Goal: Transaction & Acquisition: Purchase product/service

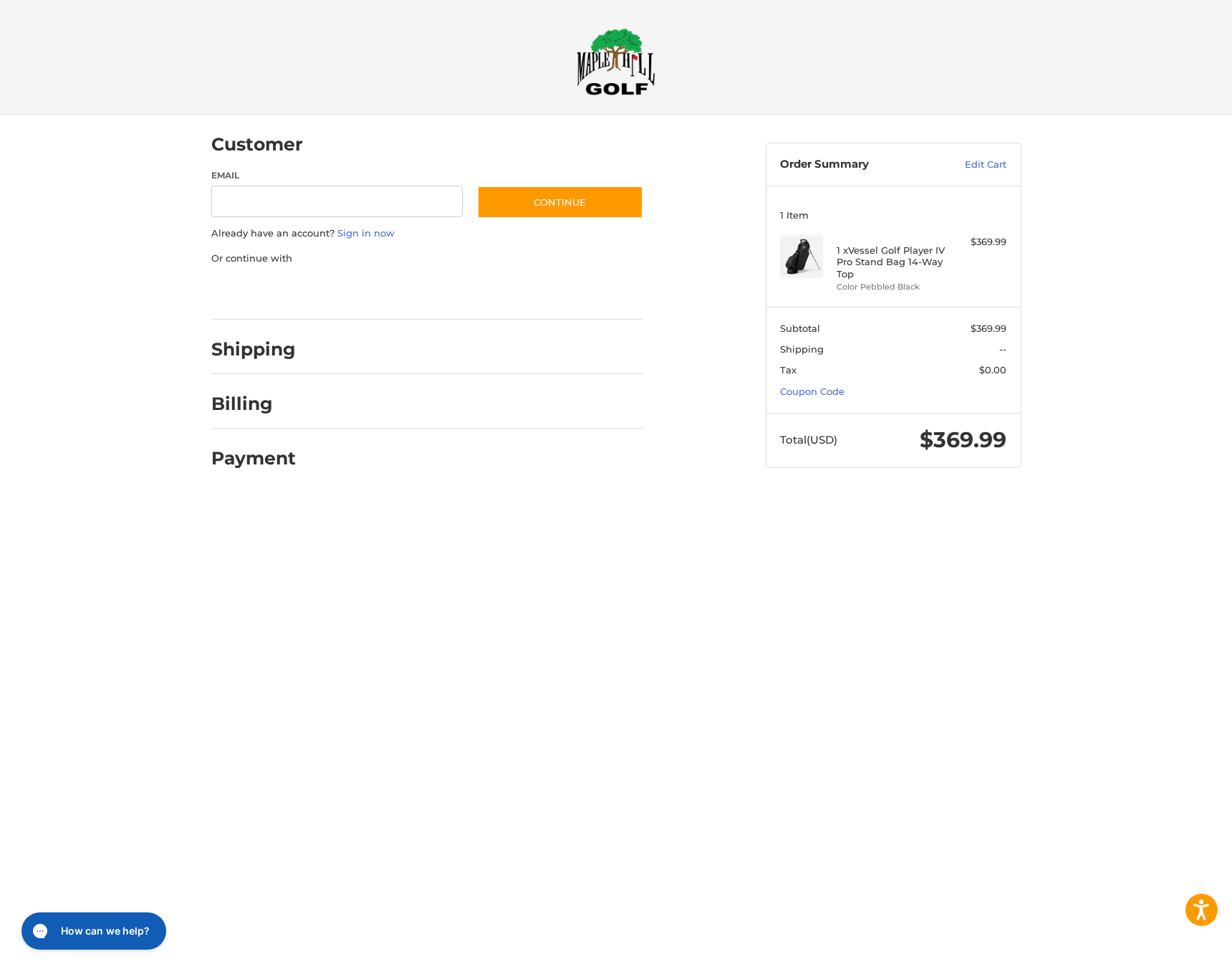
click at [394, 206] on input "Email" at bounding box center [337, 201] width 252 height 33
click at [0, 496] on div at bounding box center [0, 496] width 0 height 0
click at [302, 195] on input "Email" at bounding box center [337, 201] width 252 height 33
type input "**********"
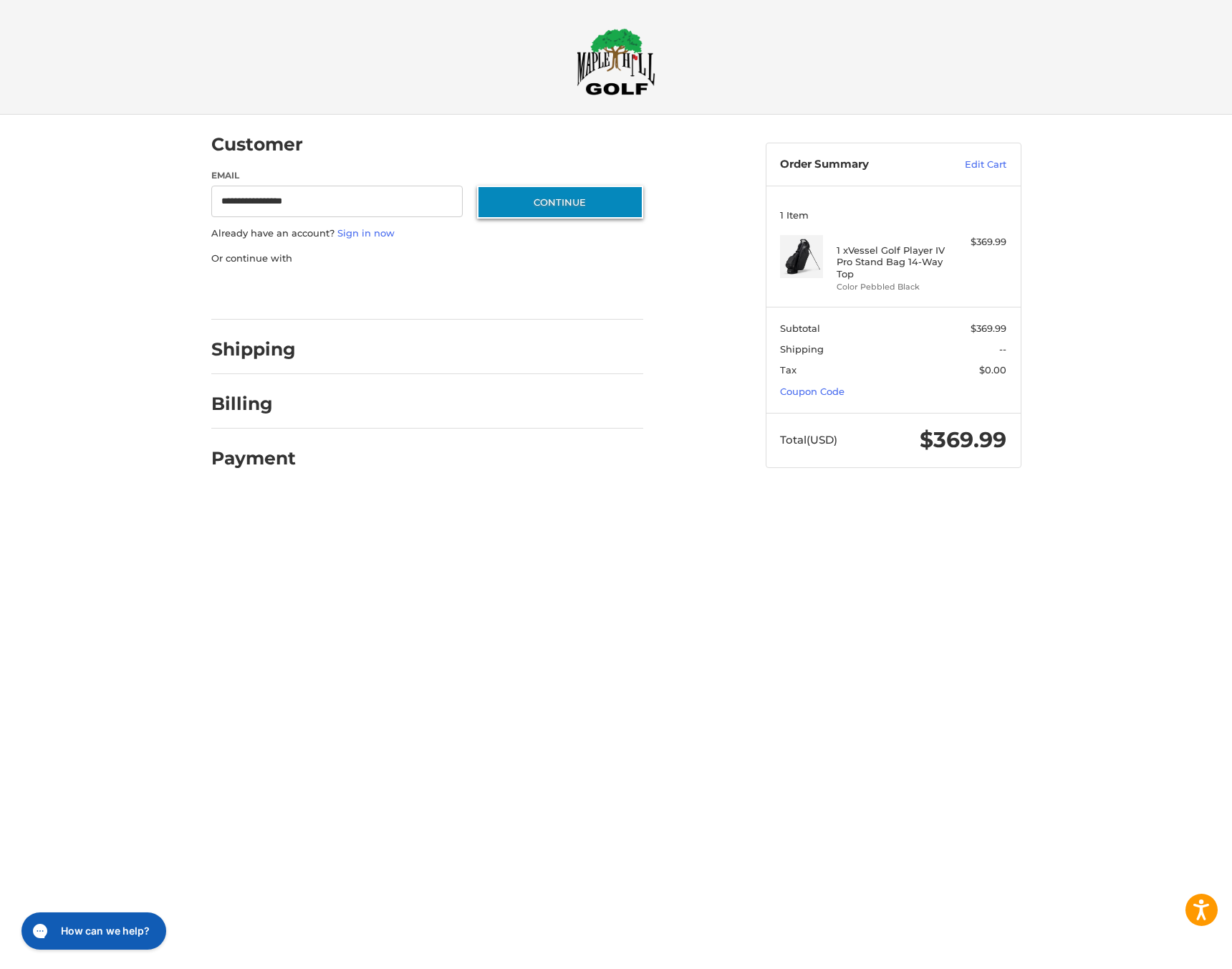
click at [586, 207] on button "Continue" at bounding box center [560, 201] width 167 height 33
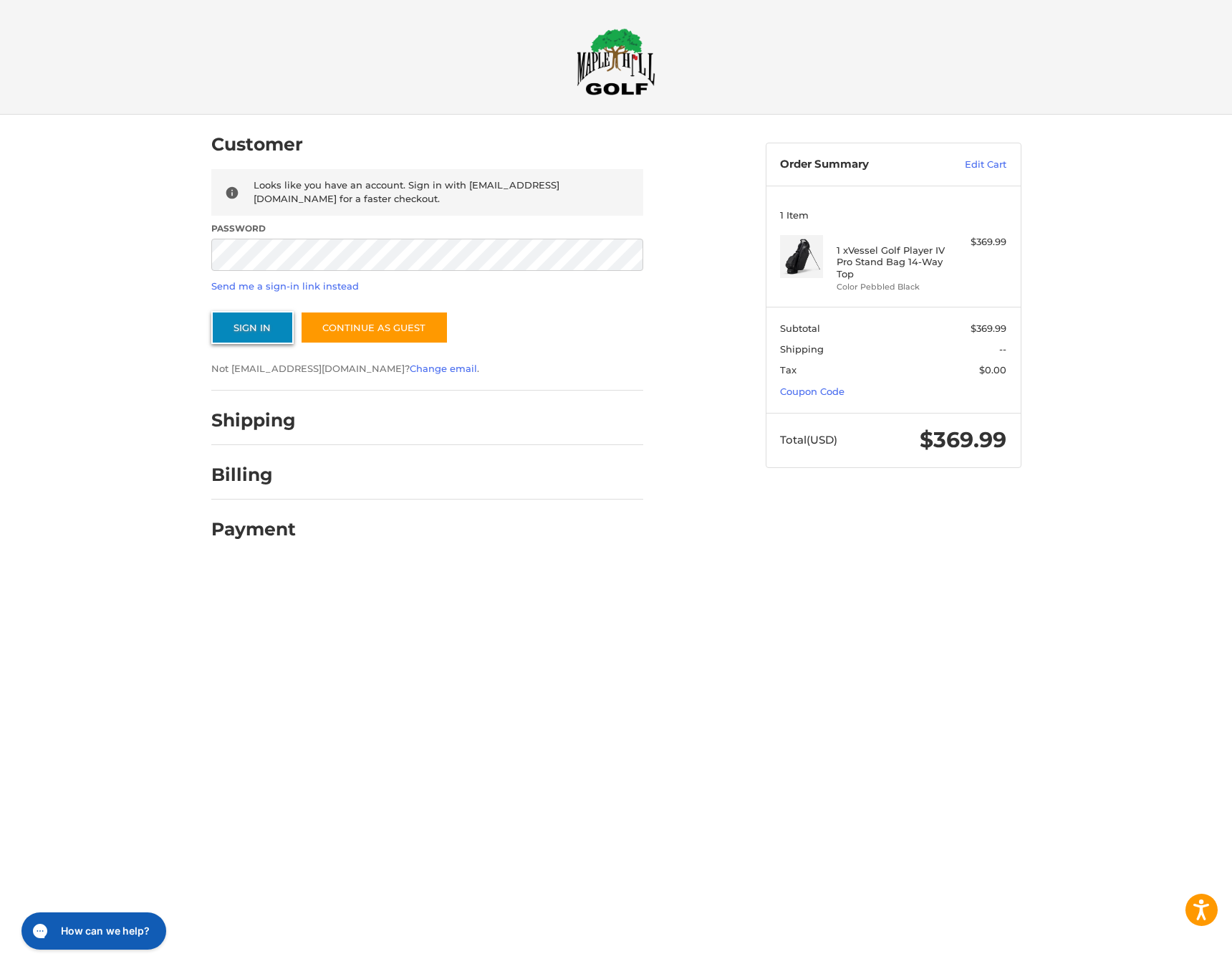
click at [245, 330] on button "Sign In" at bounding box center [252, 327] width 83 height 33
